Goal: Check status: Check status

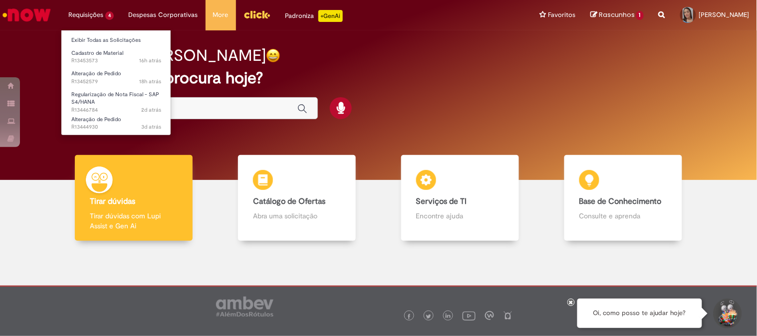
click at [129, 111] on li "Alteração de Pedido 3d atrás 3 dias atrás R13444930" at bounding box center [116, 122] width 110 height 22
click at [132, 117] on link "Alteração de Pedido 3d atrás 3 dias atrás R13444930" at bounding box center [116, 123] width 110 height 18
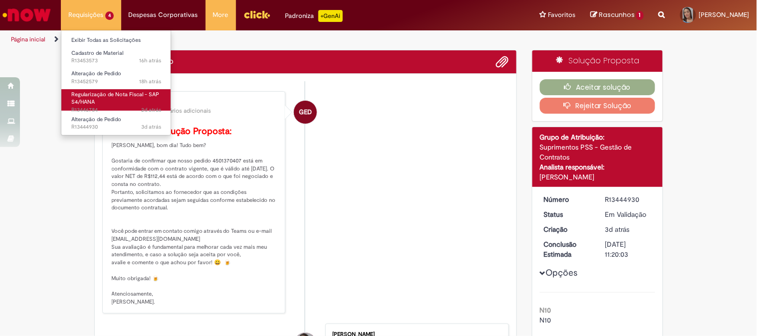
click at [136, 96] on span "Regularização de Nota Fiscal - SAP S4/HANA" at bounding box center [115, 98] width 88 height 15
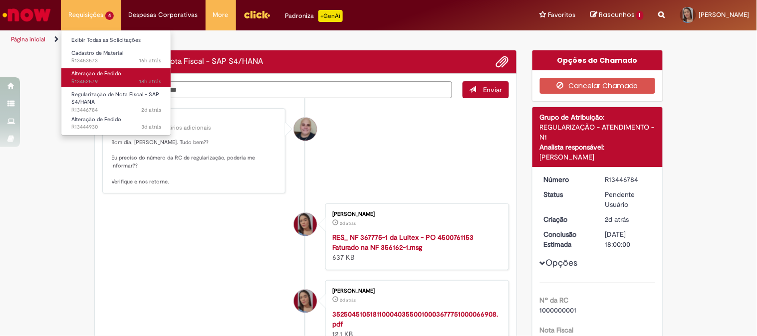
click at [130, 82] on span "18h atrás 18 horas atrás R13452579" at bounding box center [116, 82] width 90 height 8
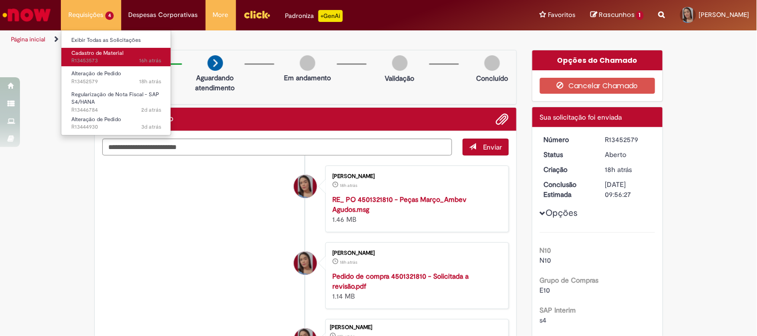
click at [119, 56] on link "Cadastro de Material 16h atrás 16 horas atrás R13453573" at bounding box center [116, 57] width 110 height 18
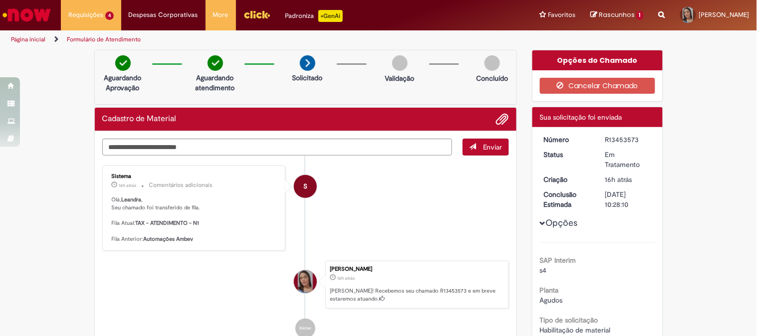
click at [27, 11] on img "Ir para a Homepage" at bounding box center [26, 15] width 51 height 20
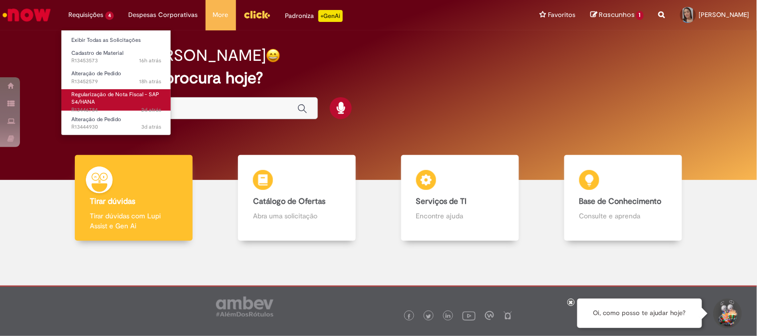
click at [97, 97] on span "Regularização de Nota Fiscal - SAP S4/HANA" at bounding box center [115, 98] width 88 height 15
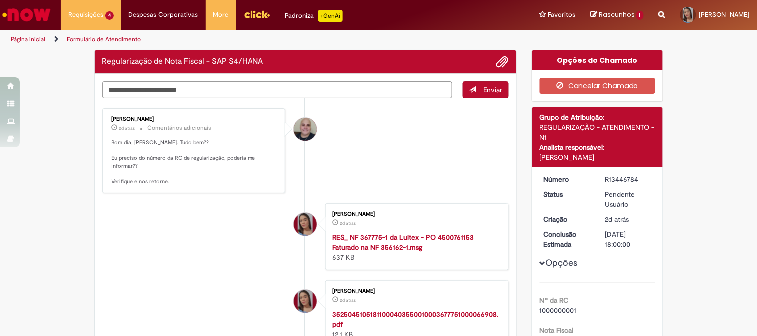
click at [186, 91] on textarea "Digite sua mensagem aqui..." at bounding box center [277, 89] width 350 height 17
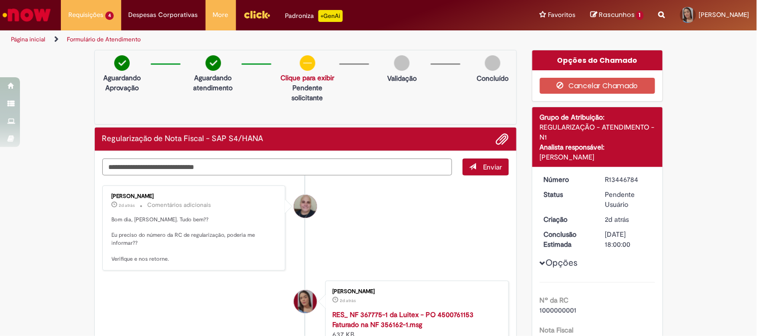
paste textarea "**********"
type textarea "**********"
click at [472, 166] on button "Enviar" at bounding box center [485, 167] width 46 height 17
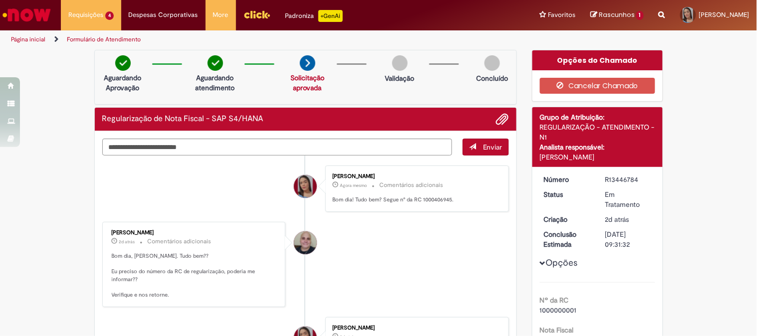
click at [14, 8] on img "Ir para a Homepage" at bounding box center [26, 15] width 51 height 20
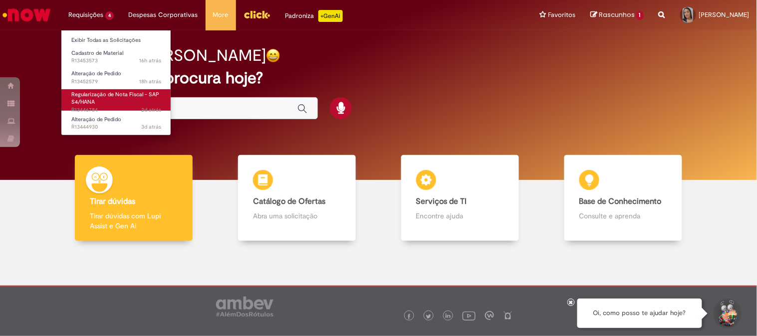
click at [103, 91] on span "Regularização de Nota Fiscal - SAP S4/HANA" at bounding box center [115, 98] width 88 height 15
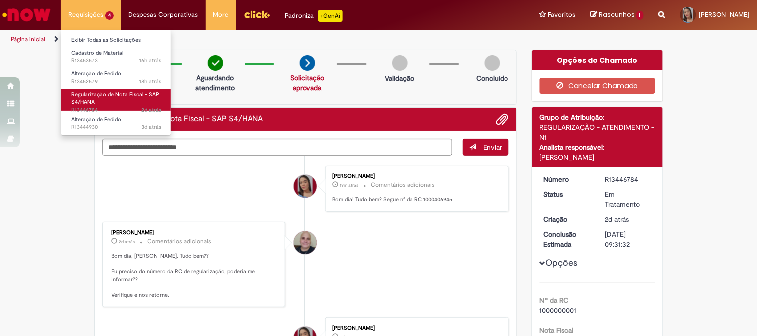
click at [110, 95] on span "Regularização de Nota Fiscal - SAP S4/HANA" at bounding box center [115, 98] width 88 height 15
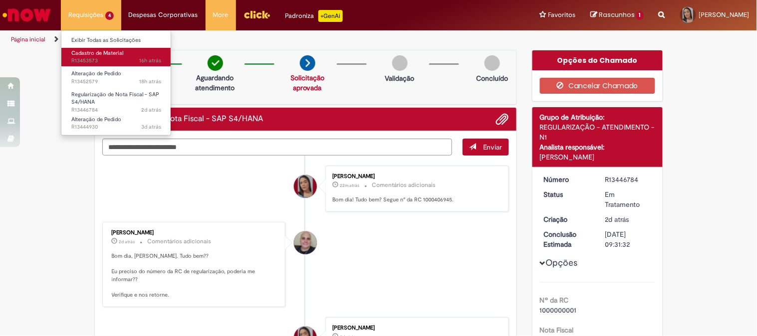
click at [92, 56] on link "Cadastro de Material 16h atrás 16 horas atrás R13453573" at bounding box center [116, 57] width 110 height 18
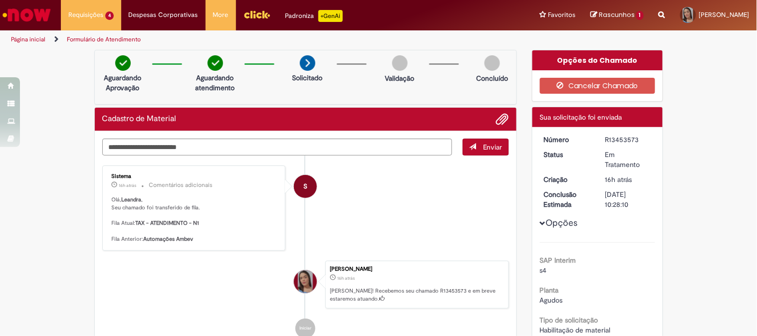
click at [35, 11] on img "Ir para a Homepage" at bounding box center [26, 15] width 51 height 20
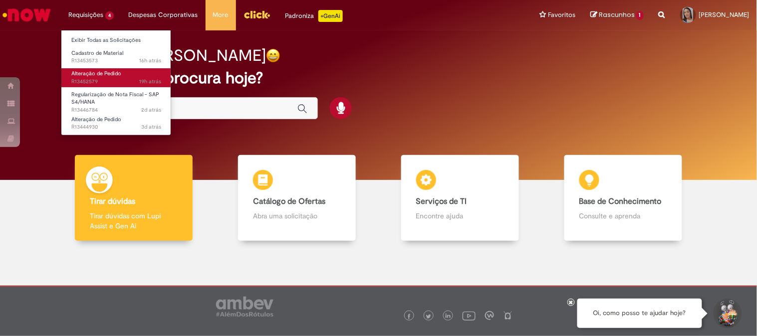
click at [97, 76] on span "Alteração de Pedido" at bounding box center [96, 73] width 50 height 7
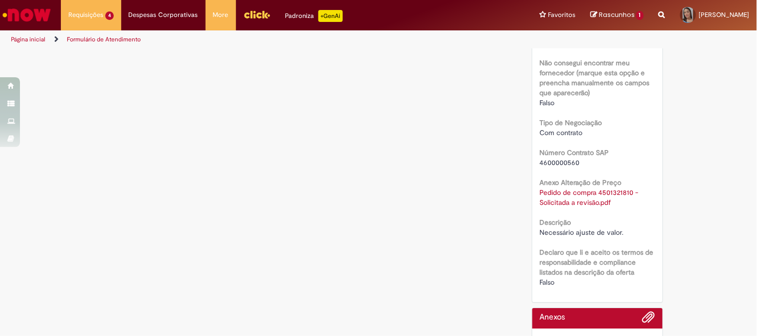
scroll to position [722, 0]
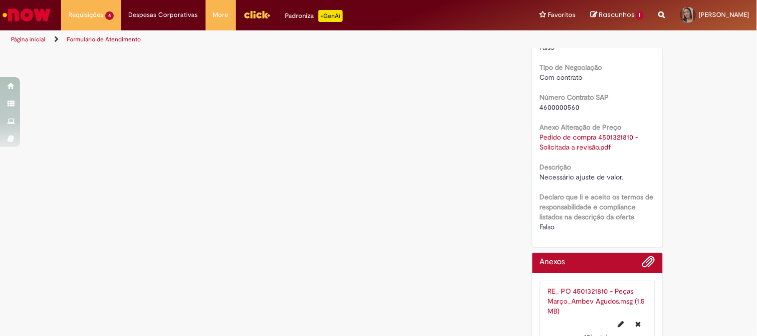
click at [562, 137] on link "Pedido de compra 4501321810 - Solicitada a revisão.pdf" at bounding box center [590, 142] width 101 height 19
drag, startPoint x: 603, startPoint y: 35, endPoint x: 280, endPoint y: 66, distance: 325.2
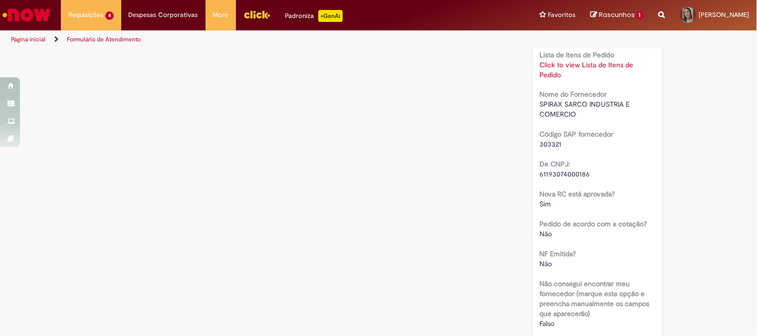
scroll to position [390, 0]
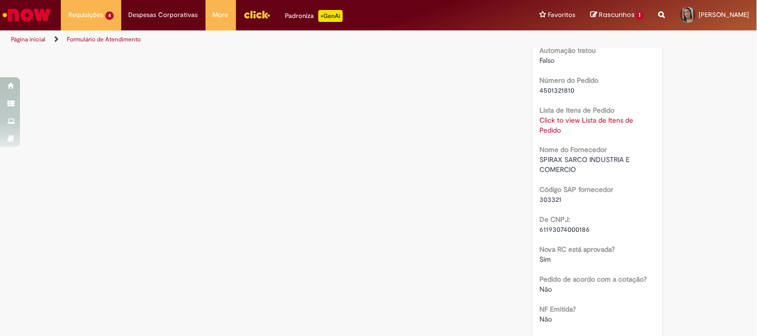
click at [556, 117] on link "Click to view Lista de Itens de Pedido" at bounding box center [587, 125] width 94 height 19
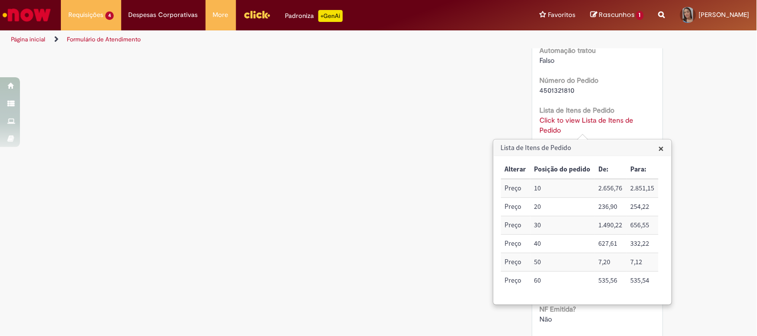
scroll to position [334, 0]
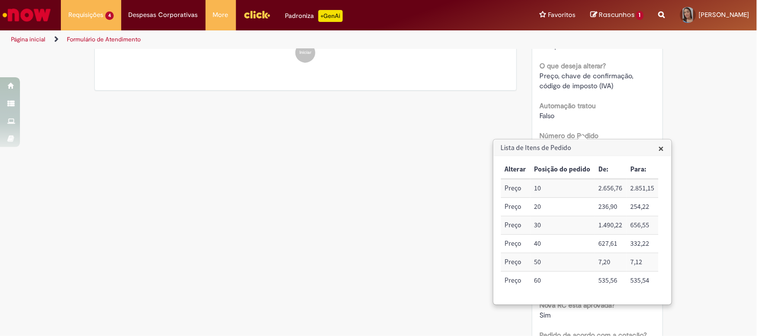
click at [661, 154] on span "×" at bounding box center [660, 148] width 5 height 13
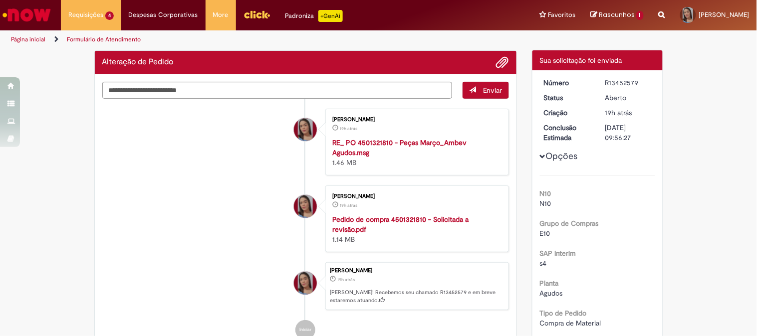
scroll to position [0, 0]
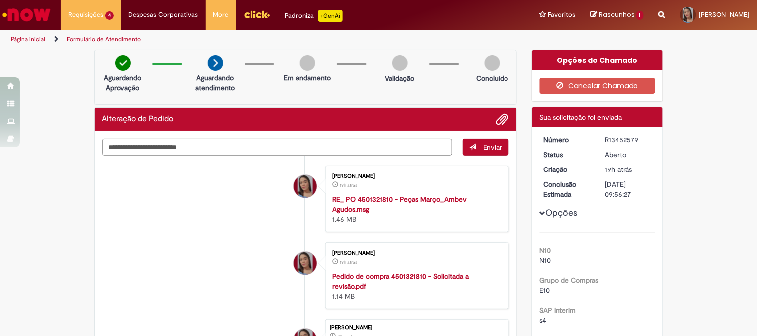
drag, startPoint x: 221, startPoint y: 149, endPoint x: 87, endPoint y: 143, distance: 133.8
click at [88, 143] on div "Verificar Código de Barras Aguardando Aprovação Aguardando atendimento Em andam…" at bounding box center [306, 240] width 438 height 380
drag, startPoint x: 93, startPoint y: 112, endPoint x: 251, endPoint y: 178, distance: 171.4
click at [251, 178] on div "Alteração de Pedido Enviar Leandra Lopes Cruz 19h atrás 19 horas atrás RE_ PO 4…" at bounding box center [305, 266] width 423 height 318
click at [225, 196] on li "Leandra Lopes Cruz 19h atrás 19 horas atrás RE_ PO 4501321810 - Peças Março_Amb…" at bounding box center [305, 199] width 407 height 67
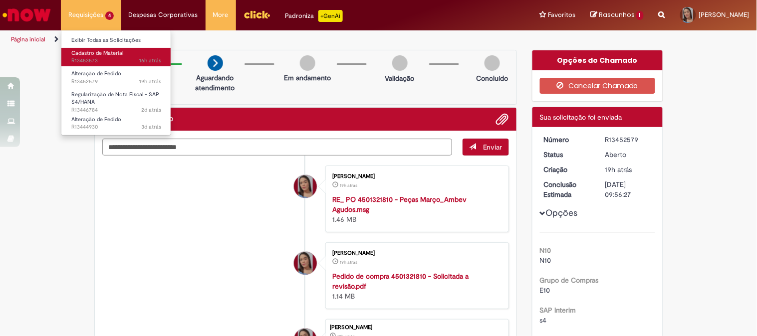
click at [97, 51] on span "Cadastro de Material" at bounding box center [97, 52] width 52 height 7
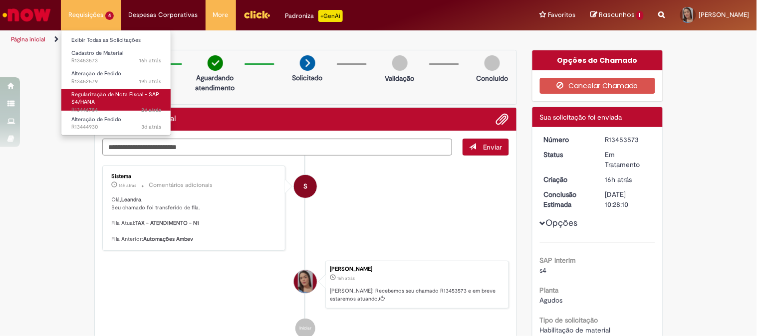
click at [122, 98] on link "Regularização de Nota Fiscal - SAP S4/HANA 2d atrás 2 dias atrás R13446784" at bounding box center [116, 99] width 110 height 21
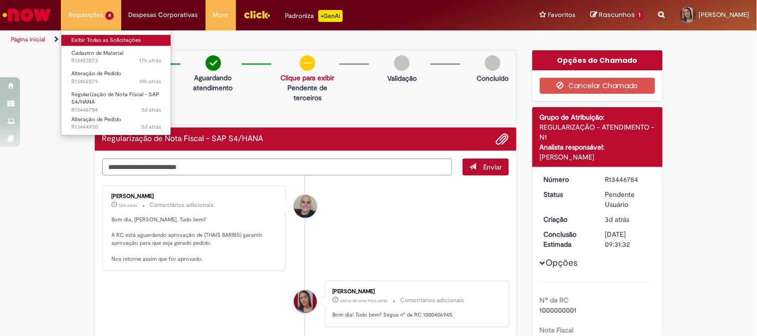
click at [88, 39] on link "Exibir Todas as Solicitações" at bounding box center [116, 40] width 110 height 11
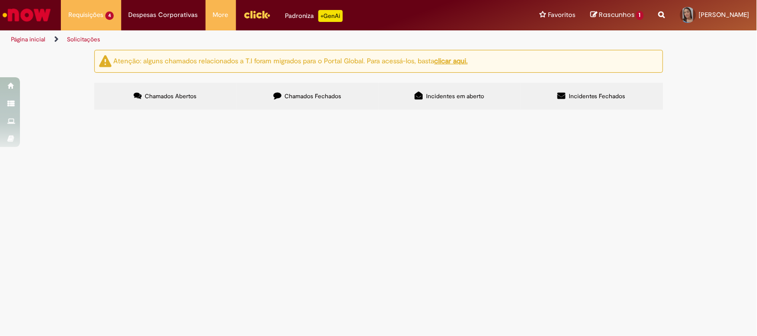
click at [263, 98] on label "Chamados Fechados" at bounding box center [307, 96] width 142 height 27
click at [0, 0] on input "Pesquisar" at bounding box center [0, 0] width 0 height 0
paste input "*********"
type input "*********"
click at [0, 0] on span "Pesquisar" at bounding box center [0, 0] width 0 height 0
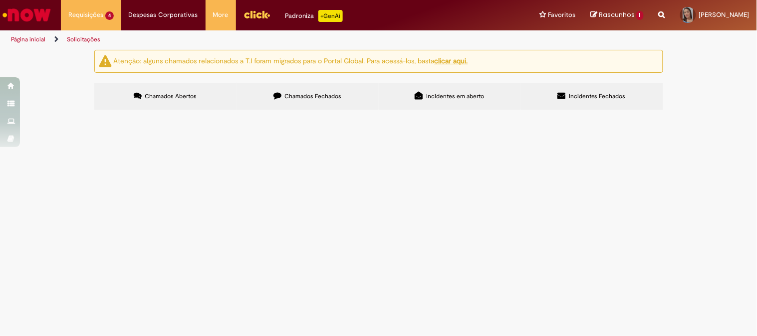
click at [0, 0] on input "Pesquisar" at bounding box center [0, 0] width 0 height 0
paste input "*********"
drag, startPoint x: 546, startPoint y: 138, endPoint x: 287, endPoint y: 131, distance: 258.5
click at [0, 0] on div "Itens solicitados Exportar como PDF Exportar como Excel Exportar como CSV Itens…" at bounding box center [0, 0] width 0 height 0
click at [0, 0] on input "*********" at bounding box center [0, 0] width 0 height 0
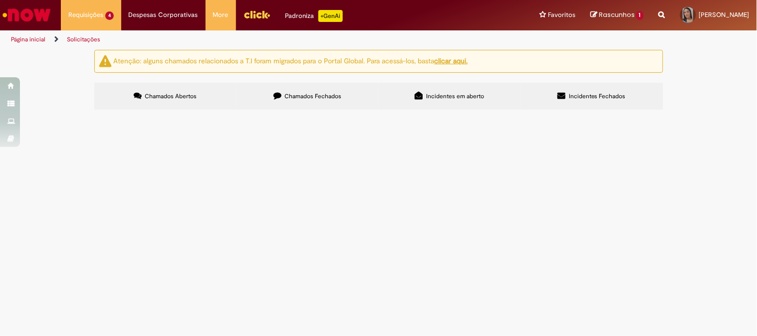
type input "*********"
click at [0, 0] on span "Pesquisar" at bounding box center [0, 0] width 0 height 0
click at [0, 0] on input "Pesquisar" at bounding box center [0, 0] width 0 height 0
type input "*********"
click at [0, 0] on button "Pesquisar" at bounding box center [0, 0] width 0 height 0
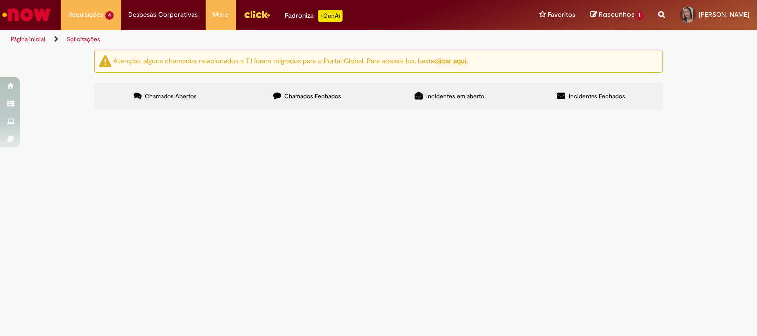
click at [282, 91] on label "Chamados Fechados" at bounding box center [307, 96] width 142 height 27
click at [0, 0] on button "Pesquisar" at bounding box center [0, 0] width 0 height 0
click at [0, 0] on button at bounding box center [0, 0] width 0 height 0
click at [225, 97] on label "Chamados Abertos" at bounding box center [165, 96] width 142 height 27
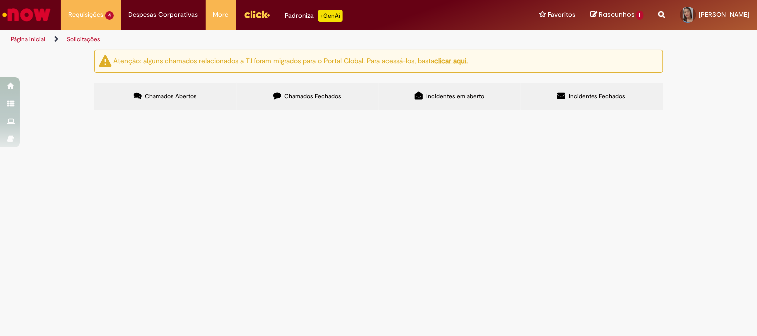
click at [278, 94] on icon at bounding box center [277, 96] width 8 height 8
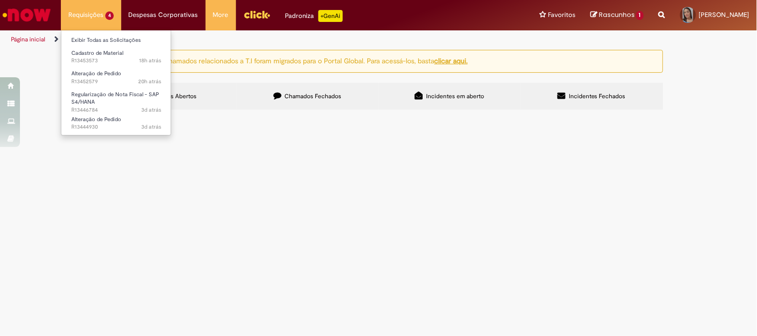
click at [90, 14] on li "Requisições 4 Exibir Todas as Solicitações Cadastro de Material 18h atrás 18 ho…" at bounding box center [91, 15] width 60 height 30
click at [110, 65] on link "Cadastro de Material 18h atrás 18 horas atrás R13453573" at bounding box center [116, 57] width 110 height 18
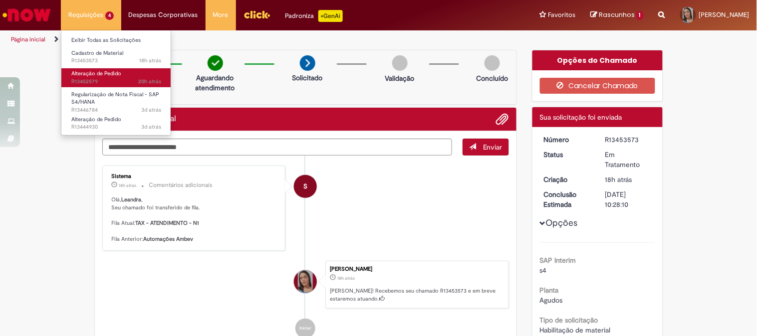
click at [115, 78] on span "20h atrás 20 horas atrás R13452579" at bounding box center [116, 82] width 90 height 8
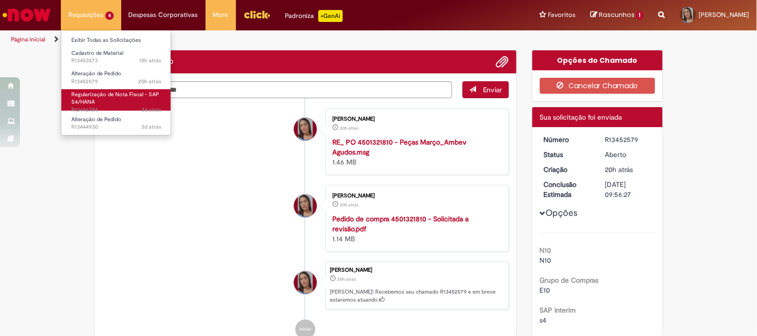
click at [111, 92] on span "Regularização de Nota Fiscal - SAP S4/HANA" at bounding box center [115, 98] width 88 height 15
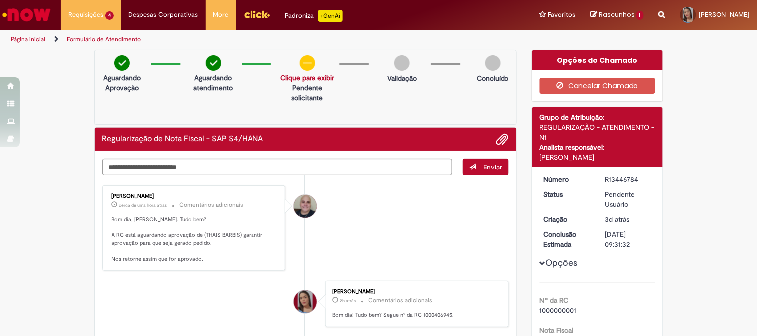
scroll to position [55, 0]
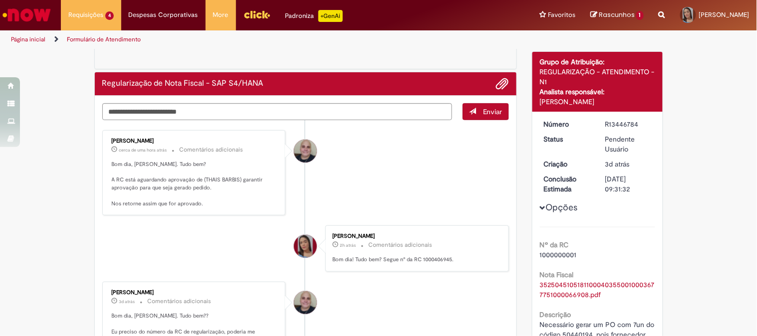
click at [441, 257] on p "Bom dia! Tudo bem? Segue n° da RC 1000406945." at bounding box center [415, 260] width 166 height 8
click at [441, 256] on p "Bom dia! Tudo bem? Segue n° da RC 1000406945." at bounding box center [415, 260] width 166 height 8
copy p "1000406945"
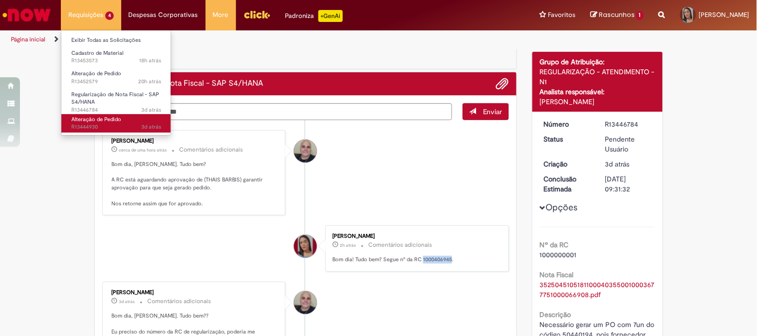
click at [88, 126] on span "3d atrás 3 dias atrás R13444930" at bounding box center [116, 127] width 90 height 8
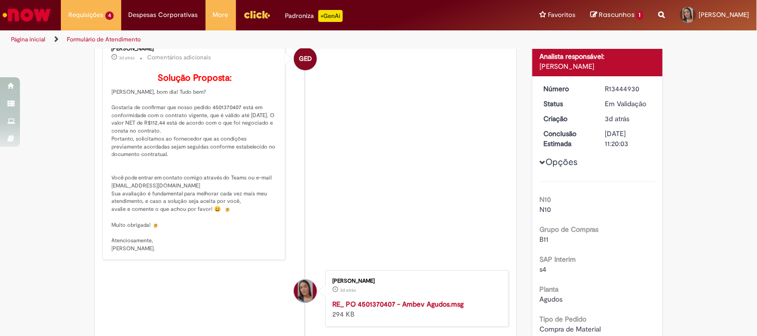
scroll to position [168, 0]
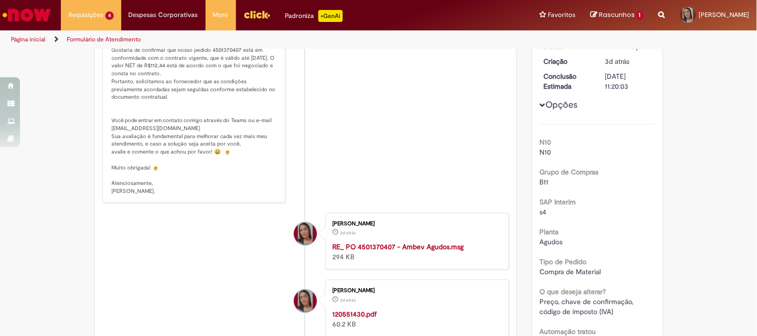
click at [18, 1] on link "Ir para a Homepage" at bounding box center [26, 15] width 53 height 30
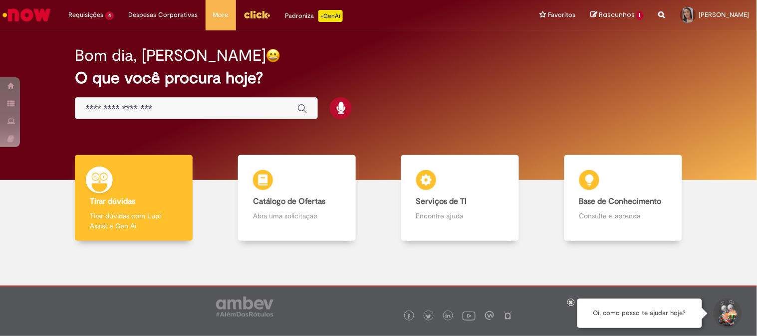
click at [250, 12] on img "Menu Cabeçalho" at bounding box center [256, 14] width 27 height 15
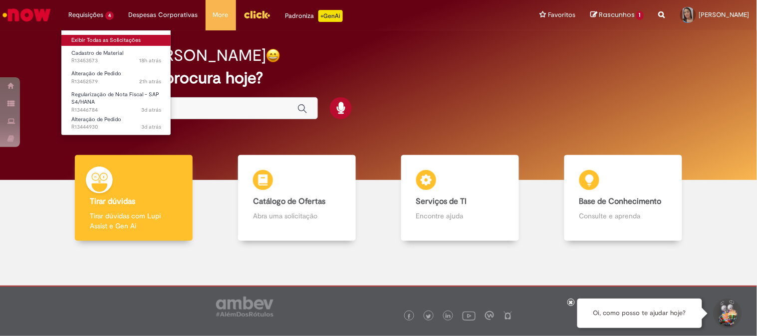
click at [90, 35] on link "Exibir Todas as Solicitações" at bounding box center [116, 40] width 110 height 11
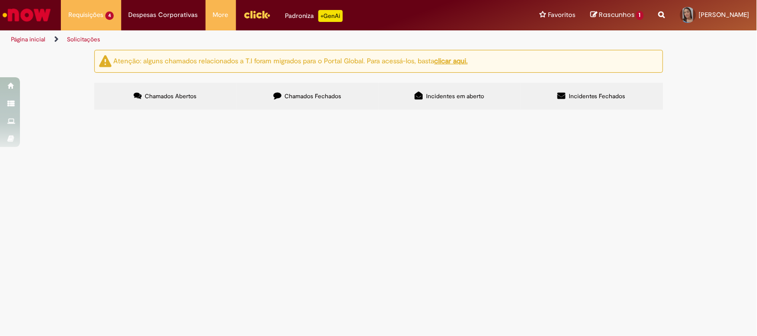
click at [292, 100] on label "Chamados Fechados" at bounding box center [307, 96] width 142 height 27
click at [0, 0] on link at bounding box center [0, 0] width 0 height 0
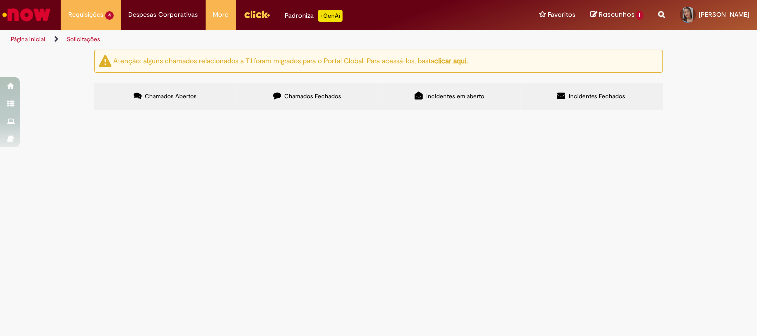
scroll to position [415, 0]
click at [0, 0] on link at bounding box center [0, 0] width 0 height 0
click at [0, 0] on icon at bounding box center [0, 0] width 0 height 0
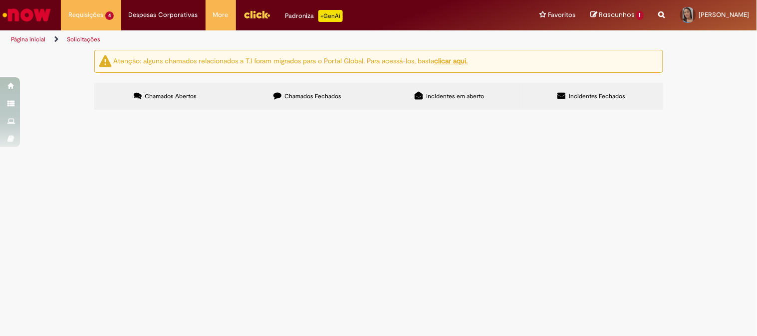
click at [0, 0] on link at bounding box center [0, 0] width 0 height 0
click at [0, 0] on div "Linhas 141 − 160 de 745" at bounding box center [0, 0] width 0 height 0
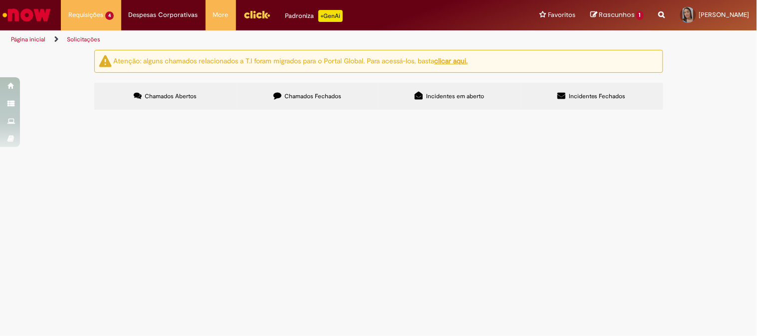
click at [0, 0] on link at bounding box center [0, 0] width 0 height 0
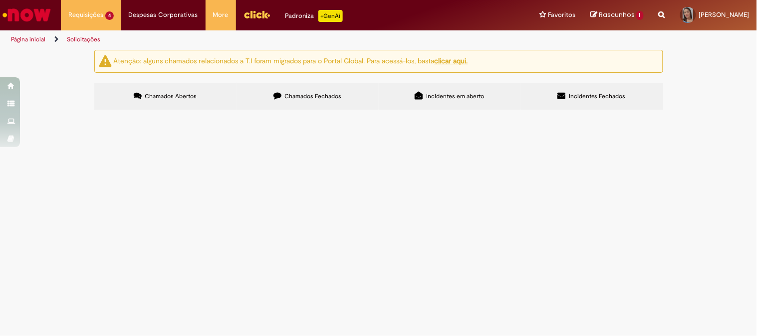
scroll to position [196, 0]
click at [0, 0] on span "Emissão NF Devolução ao Fornecedor" at bounding box center [0, 0] width 0 height 0
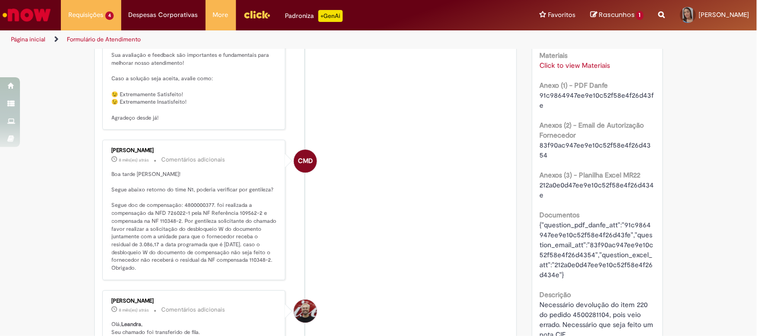
scroll to position [722, 0]
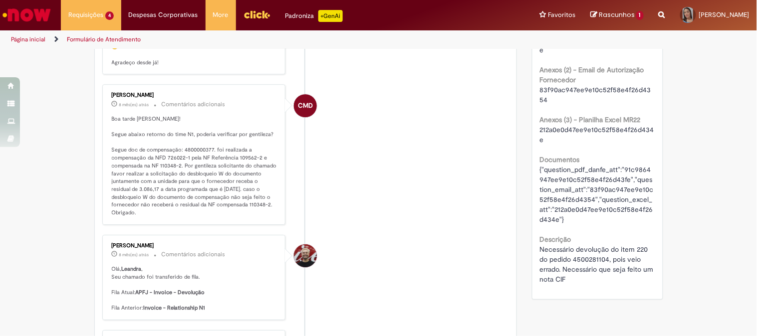
click at [174, 177] on p "Boa tarde Leandra! Segue abaixo retorno do time N1, poderia verificar por genti…" at bounding box center [195, 166] width 166 height 102
copy p "726022"
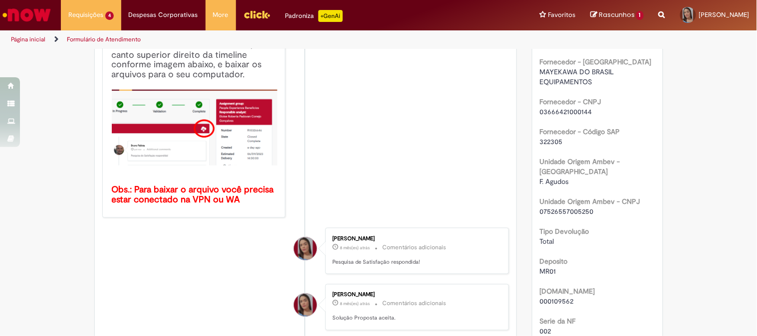
scroll to position [0, 0]
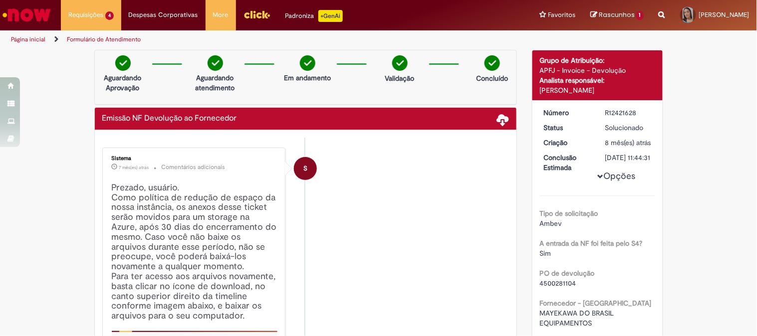
click at [624, 110] on div "R12421628" at bounding box center [628, 113] width 46 height 10
click at [624, 109] on div "R12421628" at bounding box center [628, 113] width 46 height 10
copy div "R12421628"
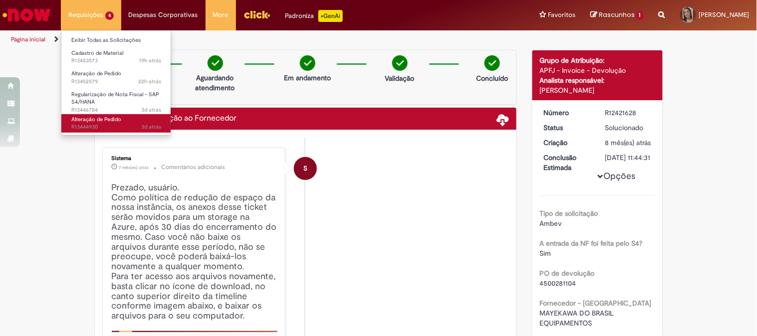
click at [107, 130] on span "3d atrás 3 dias atrás R13444930" at bounding box center [116, 127] width 90 height 8
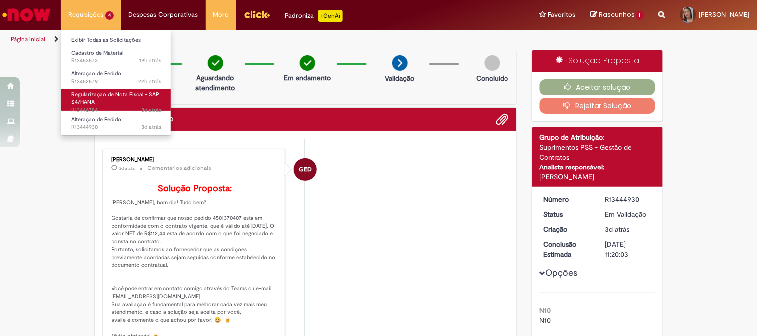
click at [105, 101] on link "Regularização de Nota Fiscal - SAP S4/HANA 3d atrás 3 dias atrás R13446784" at bounding box center [116, 99] width 110 height 21
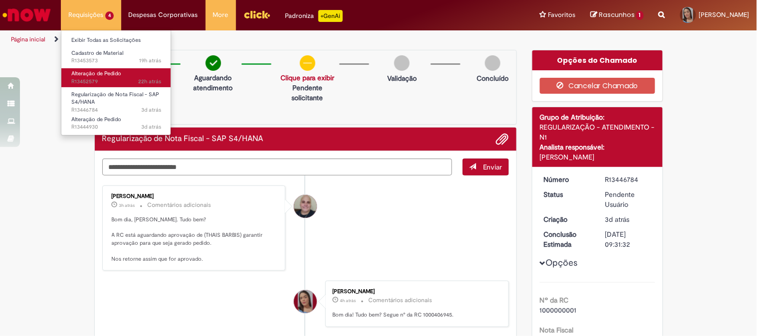
click at [92, 68] on link "Alteração de Pedido 22h atrás 22 horas atrás R13452579" at bounding box center [116, 77] width 110 height 18
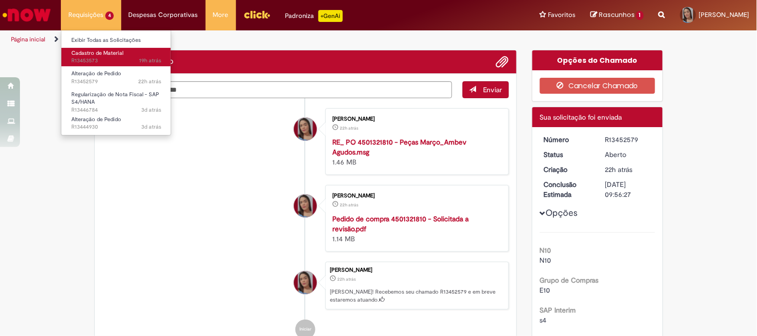
click at [89, 58] on span "19h atrás 19 horas atrás R13453573" at bounding box center [116, 61] width 90 height 8
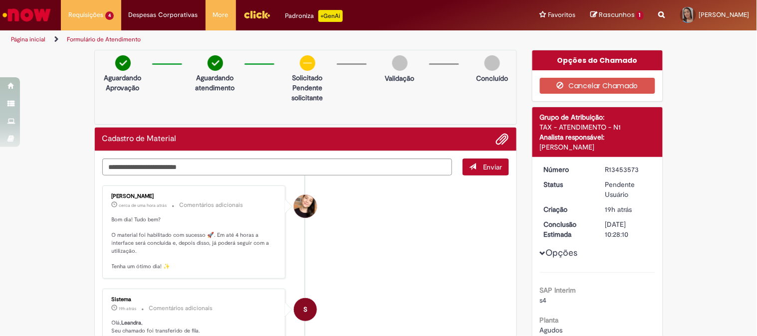
click at [45, 13] on img "Ir para a Homepage" at bounding box center [26, 15] width 51 height 20
